Goal: Transaction & Acquisition: Purchase product/service

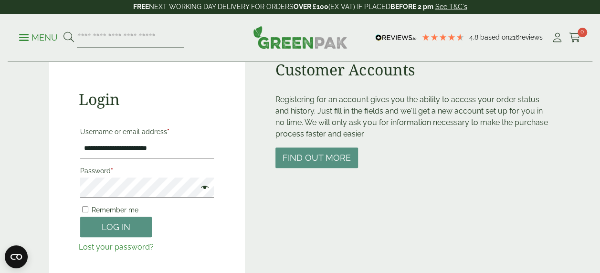
scroll to position [88, 0]
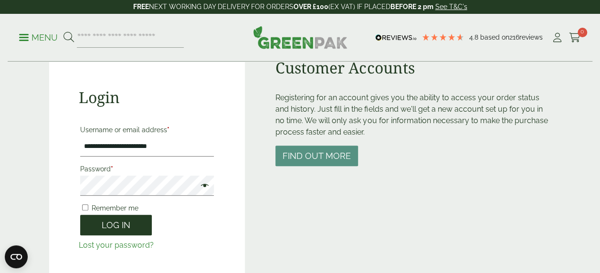
click at [99, 224] on button "Log in" at bounding box center [116, 225] width 72 height 21
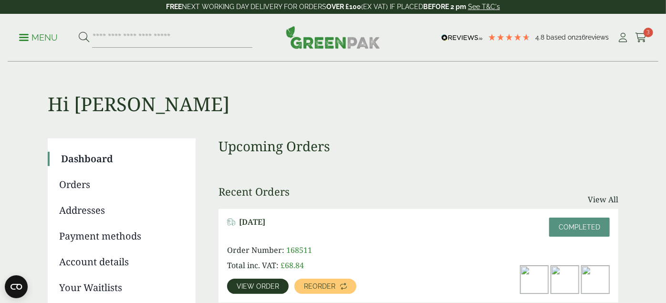
drag, startPoint x: 555, startPoint y: 0, endPoint x: 403, endPoint y: 123, distance: 195.2
click at [124, 42] on input "search" at bounding box center [172, 38] width 160 height 20
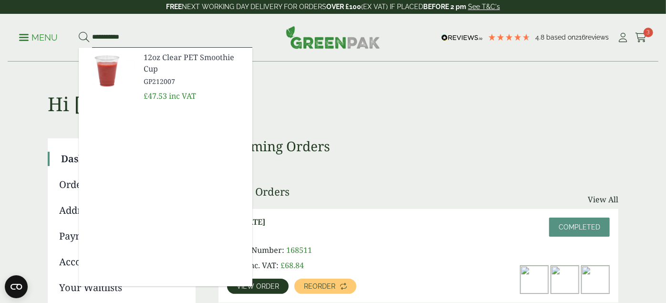
type input "**********"
click at [166, 72] on span "12oz Clear PET Smoothie Cup" at bounding box center [194, 63] width 101 height 23
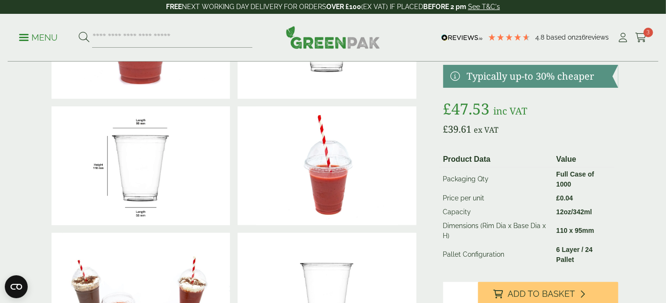
scroll to position [112, 0]
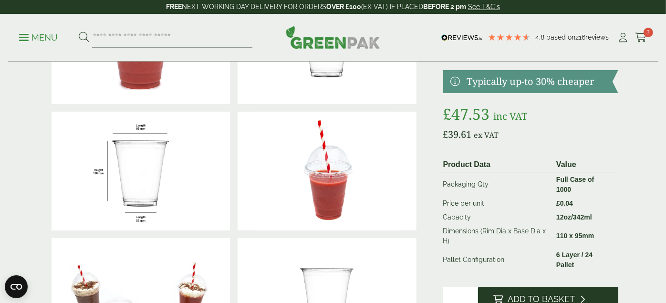
click at [541, 294] on span "Add to Basket" at bounding box center [541, 299] width 67 height 11
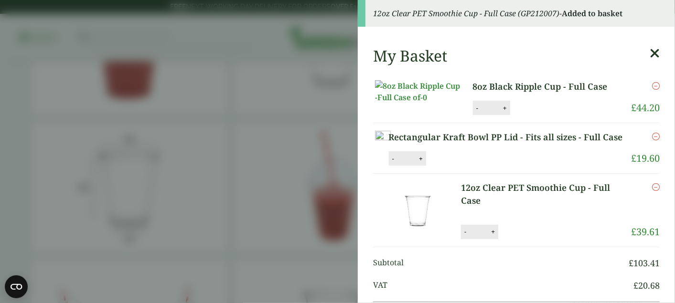
click at [649, 53] on icon at bounding box center [654, 53] width 10 height 13
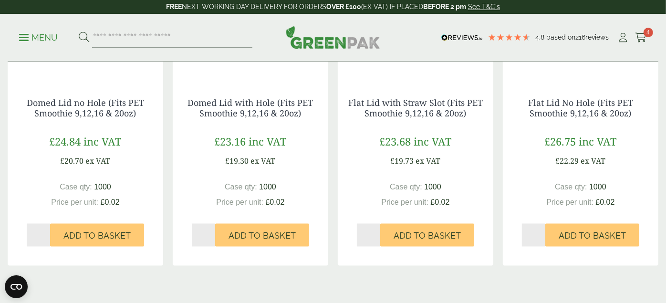
scroll to position [959, 0]
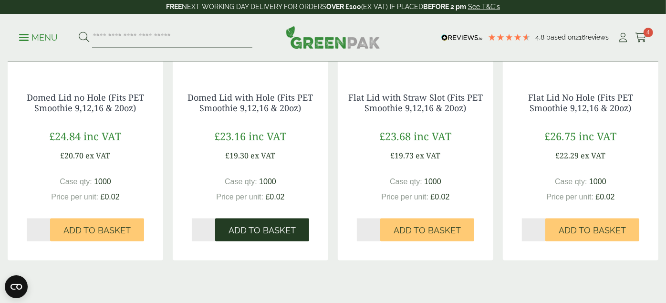
click at [259, 236] on span "Add to Basket" at bounding box center [262, 231] width 67 height 11
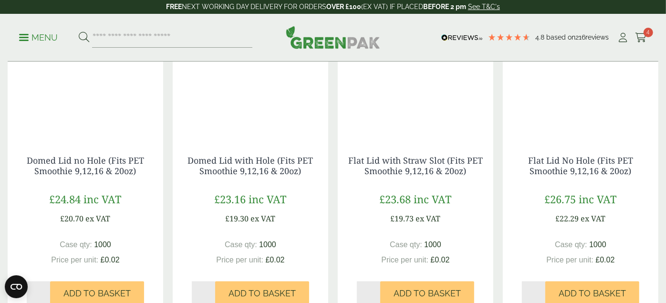
scroll to position [893, 0]
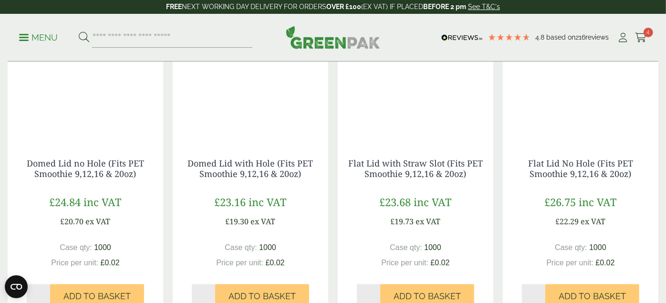
click at [250, 32] on img at bounding box center [211, 25] width 77 height 11
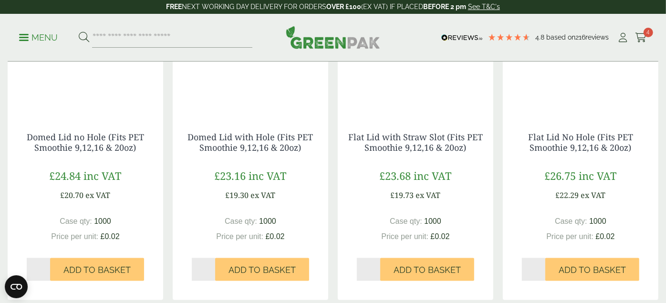
scroll to position [911, 0]
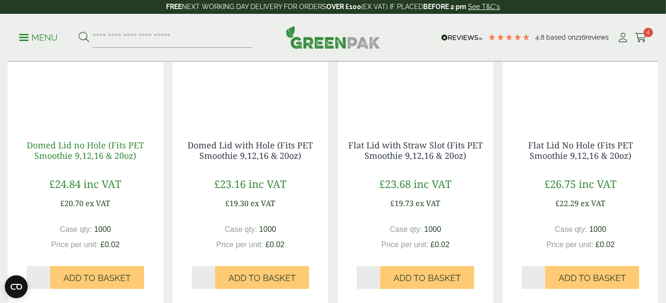
click at [57, 161] on link "Domed Lid no Hole (Fits PET Smoothie 9,12,16 & 20oz)" at bounding box center [85, 150] width 117 height 22
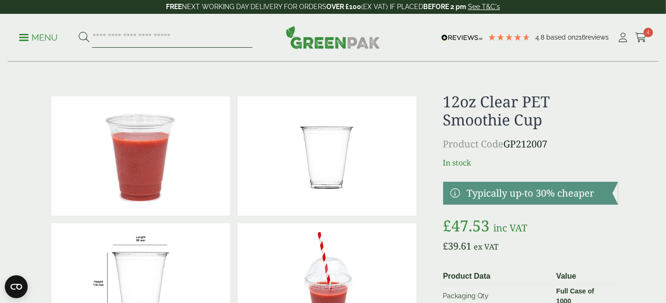
click at [166, 39] on input "search" at bounding box center [172, 38] width 160 height 20
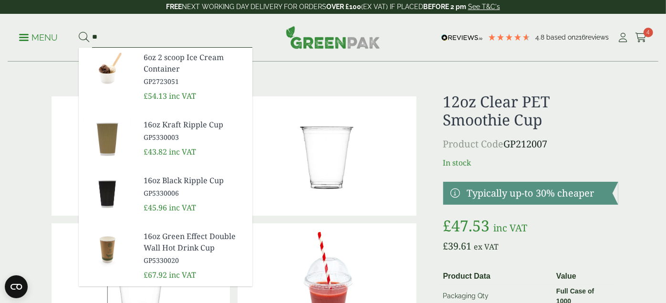
type input "*"
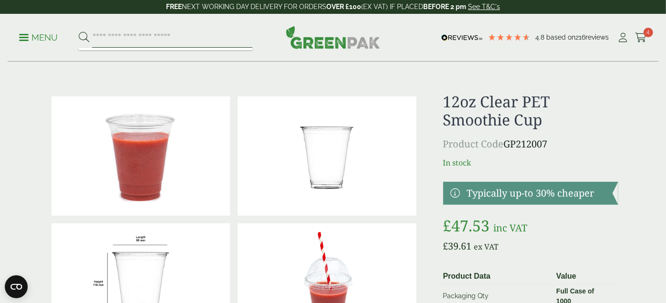
click at [125, 36] on input "search" at bounding box center [172, 38] width 160 height 20
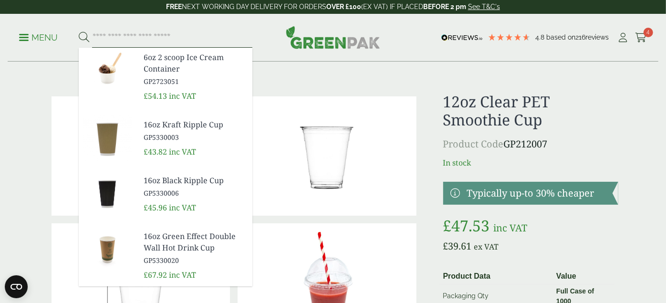
click at [114, 38] on input "search" at bounding box center [172, 38] width 160 height 20
type input "*"
click at [401, 34] on div "Menu" at bounding box center [333, 38] width 651 height 48
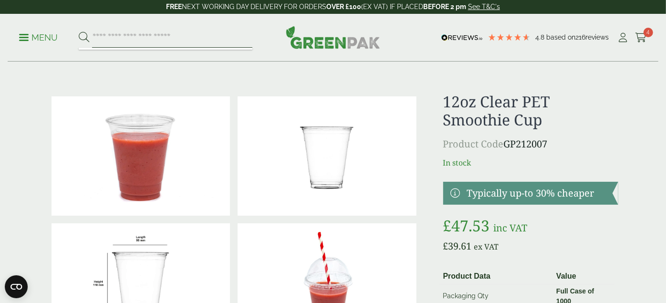
click at [136, 38] on input "search" at bounding box center [172, 38] width 160 height 20
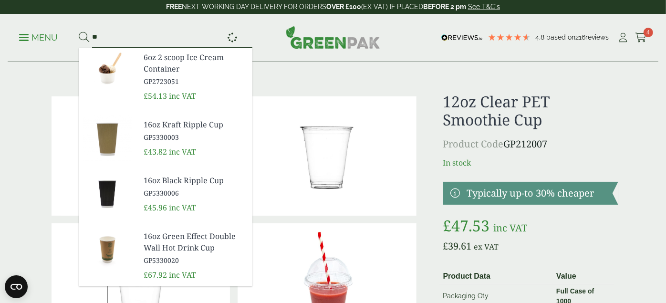
type input "*"
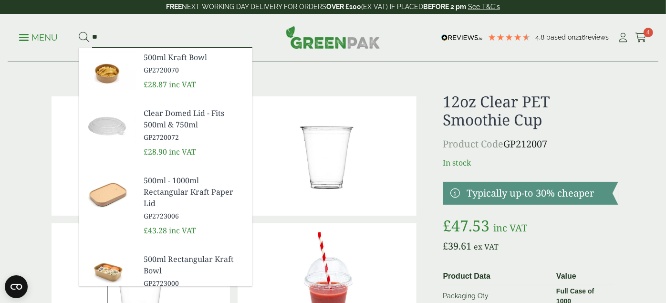
type input "*"
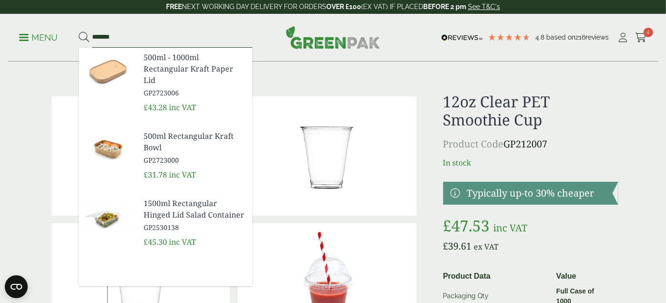
type input "*******"
click at [152, 149] on span "500ml Rectangular Kraft Bowl" at bounding box center [194, 141] width 101 height 23
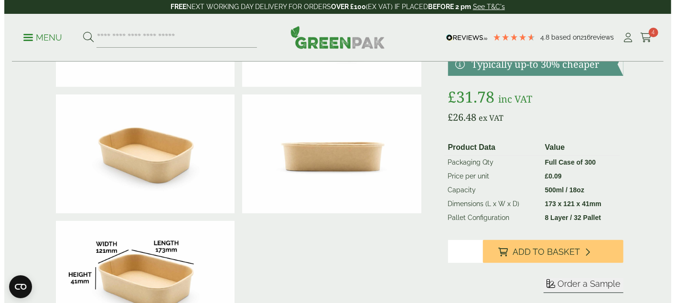
scroll to position [240, 0]
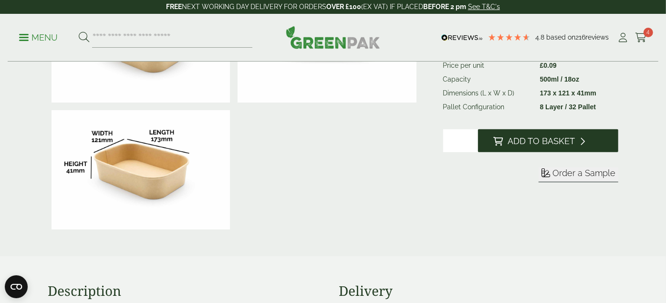
click at [539, 143] on span "Add to Basket" at bounding box center [541, 141] width 67 height 11
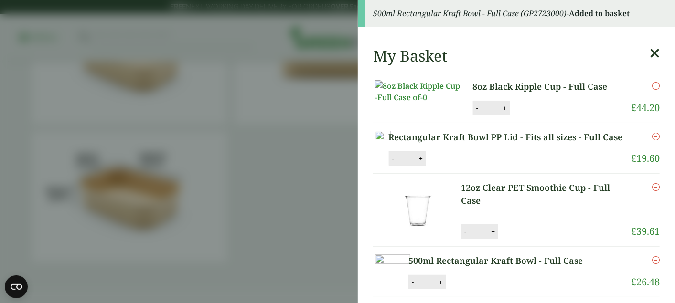
click at [649, 53] on icon at bounding box center [654, 53] width 10 height 13
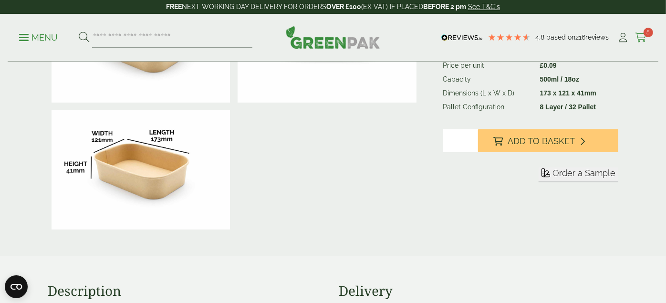
click at [639, 36] on icon at bounding box center [641, 38] width 12 height 10
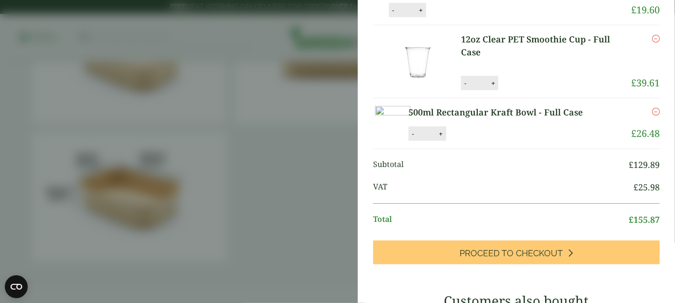
scroll to position [0, 0]
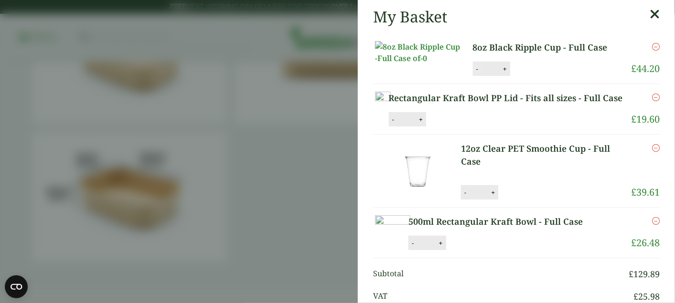
click at [473, 73] on button "-" at bounding box center [477, 69] width 8 height 8
type input "*"
click at [537, 76] on button "Update" at bounding box center [536, 69] width 48 height 14
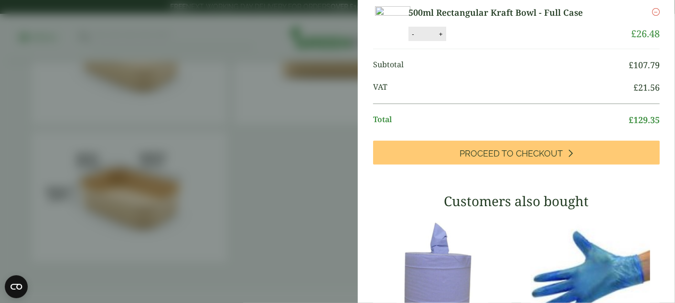
scroll to position [228, 0]
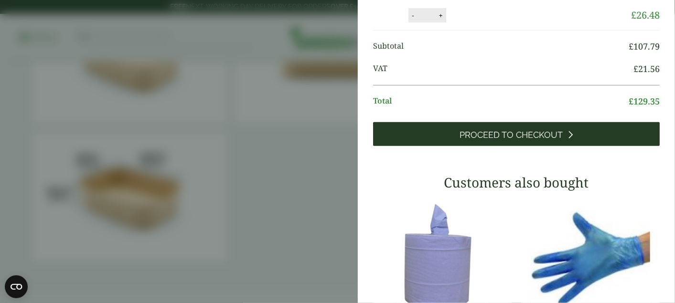
click at [479, 140] on span "Proceed to Checkout" at bounding box center [511, 135] width 103 height 11
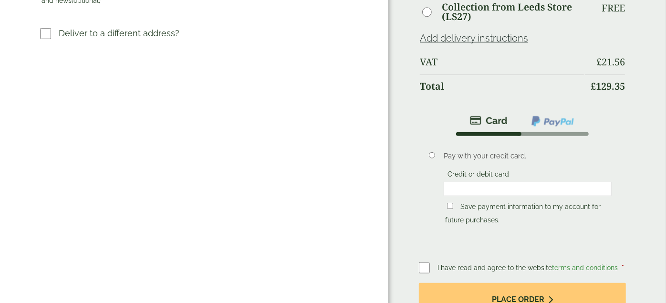
scroll to position [390, 0]
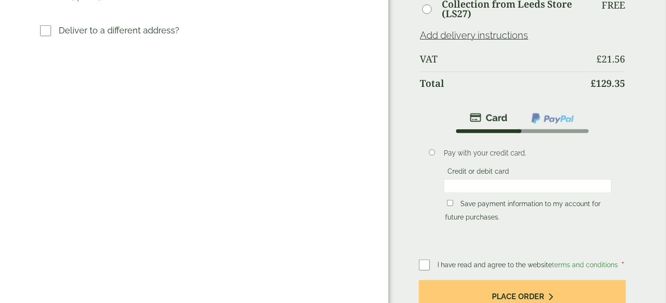
click at [492, 112] on img at bounding box center [489, 117] width 38 height 11
click at [549, 112] on img at bounding box center [553, 118] width 44 height 12
